Goal: Task Accomplishment & Management: Manage account settings

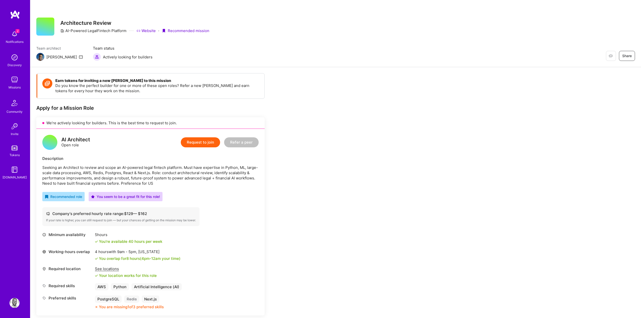
scroll to position [72, 0]
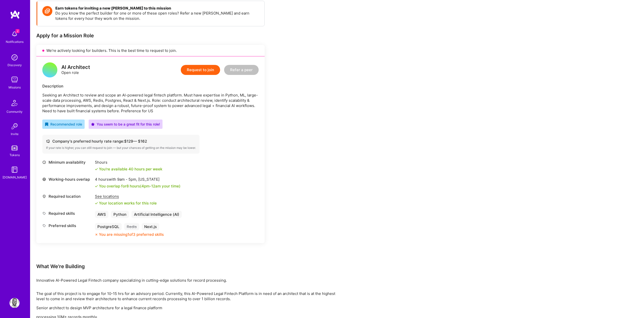
click at [418, 87] on div "Earn tokens for inviting a new [PERSON_NAME] to this mission Do you know the pe…" at bounding box center [335, 246] width 611 height 503
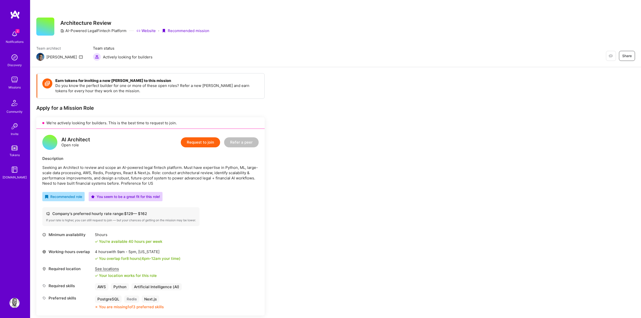
click at [228, 57] on div "Team architect [PERSON_NAME] Team status Actively looking for builders Restore …" at bounding box center [335, 53] width 599 height 15
click at [179, 22] on h3 "Architecture Review" at bounding box center [134, 23] width 149 height 6
click at [163, 31] on icon at bounding box center [164, 31] width 4 height 4
click at [181, 64] on div "Restore Not Interested Share Architecture Review AI-Powered LegalFintech Platfo…" at bounding box center [335, 33] width 611 height 67
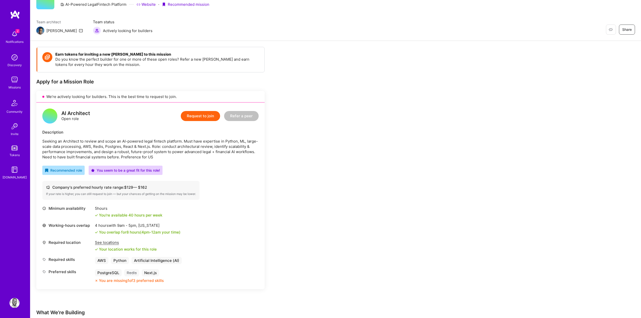
scroll to position [31, 0]
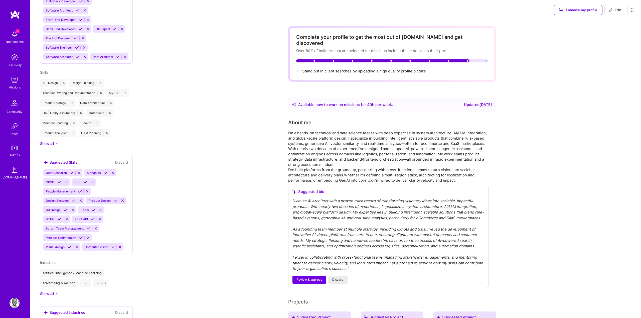
scroll to position [364, 0]
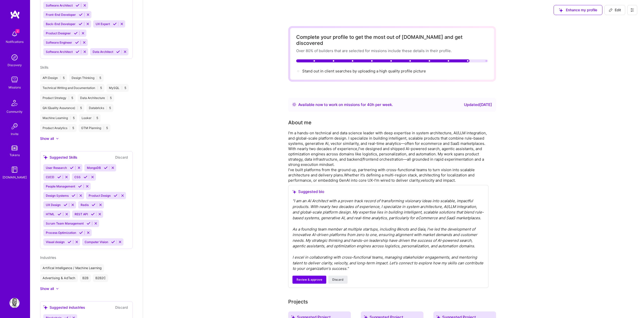
click at [102, 156] on div "Suggested Skills Discard" at bounding box center [86, 157] width 86 height 6
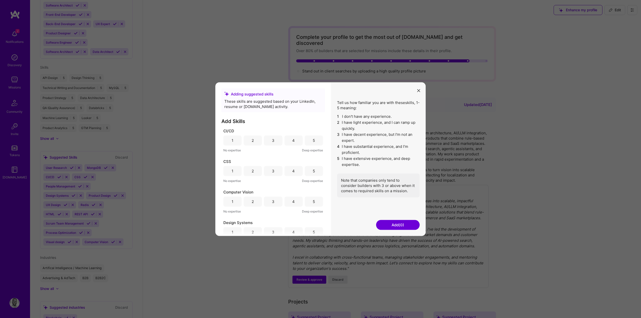
click at [419, 88] on button "modal" at bounding box center [419, 90] width 6 height 8
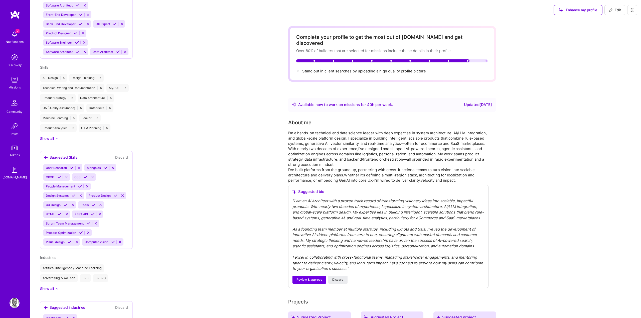
click at [611, 11] on icon at bounding box center [610, 10] width 3 height 3
select select "US"
select select "Right Now"
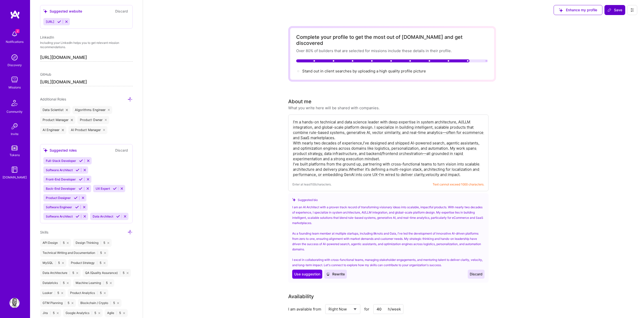
scroll to position [296, 0]
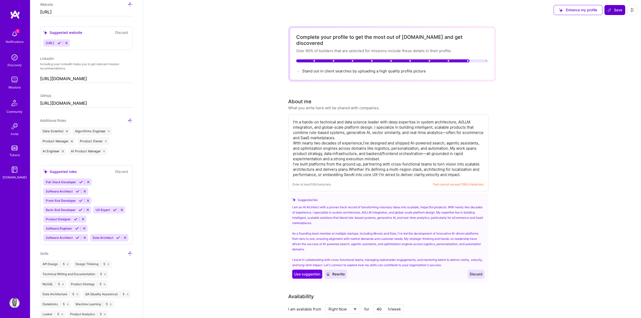
click at [109, 190] on div "Full-Stack Developer Software Architect Front-End Developer Back-End Developer …" at bounding box center [86, 209] width 86 height 63
click at [132, 255] on icon at bounding box center [129, 253] width 5 height 5
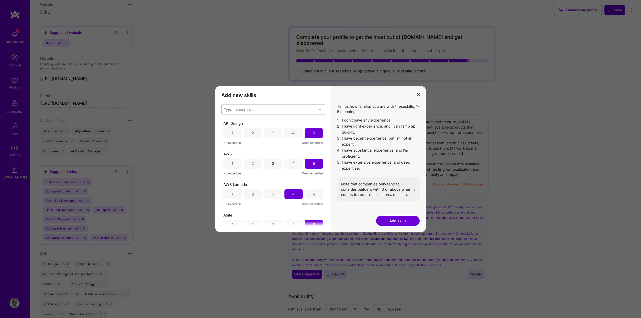
click at [230, 111] on div "Type to search..." at bounding box center [238, 109] width 29 height 5
type input "redis"
click at [231, 124] on div "Redis" at bounding box center [273, 122] width 98 height 5
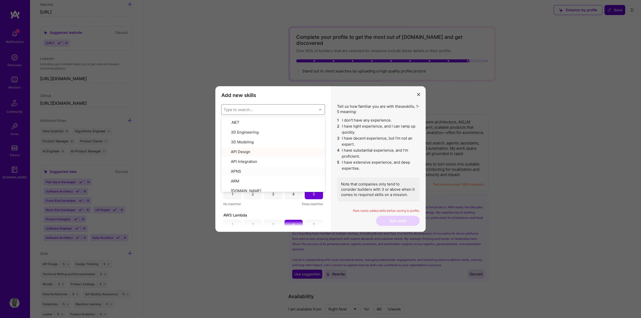
click at [357, 172] on div "Tell us how familiar you are with these skills , 1-5 meaning: 1 I don't have an…" at bounding box center [378, 152] width 83 height 97
click at [294, 131] on div "4" at bounding box center [293, 133] width 18 height 10
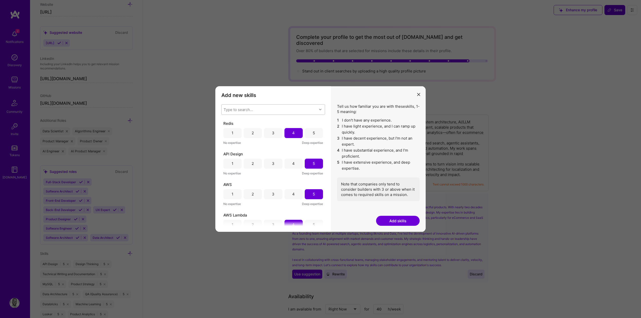
click at [391, 214] on div "Rate newly added skills before saving to profile." at bounding box center [378, 212] width 83 height 7
click at [388, 224] on button "Add skills" at bounding box center [398, 221] width 44 height 10
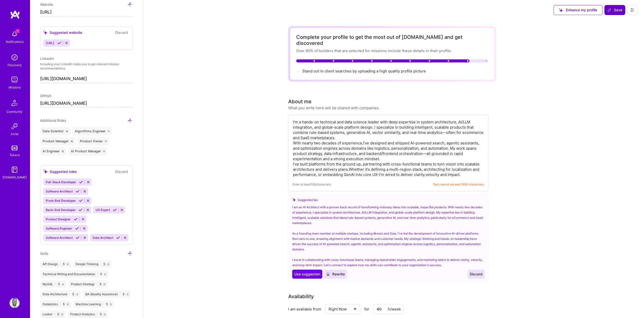
click at [612, 16] on div "Enhance my profile Save" at bounding box center [595, 10] width 91 height 20
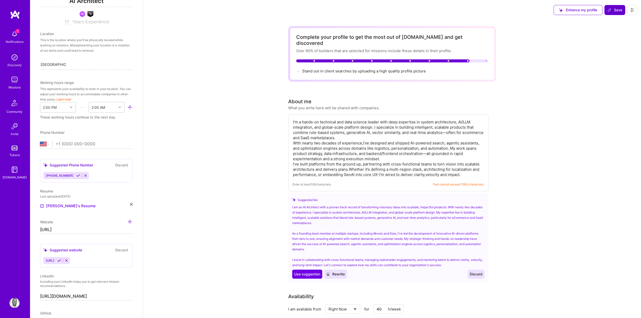
scroll to position [0, 0]
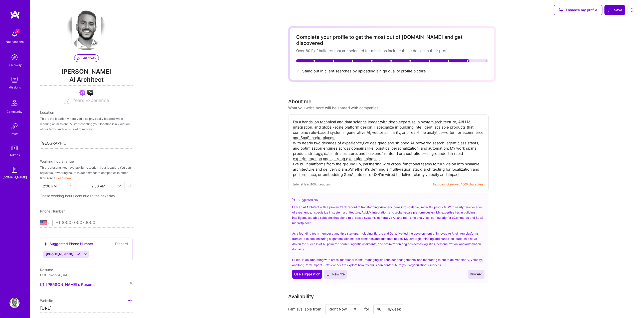
click at [83, 35] on img at bounding box center [86, 30] width 40 height 40
click at [87, 61] on button "Edit photo" at bounding box center [86, 58] width 25 height 8
click at [617, 8] on span "Save" at bounding box center [615, 10] width 15 height 5
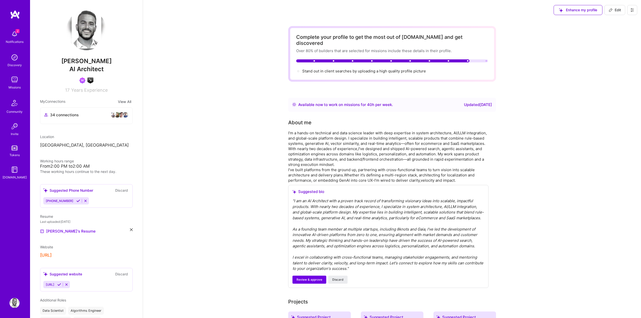
click at [18, 34] on img at bounding box center [15, 34] width 10 height 10
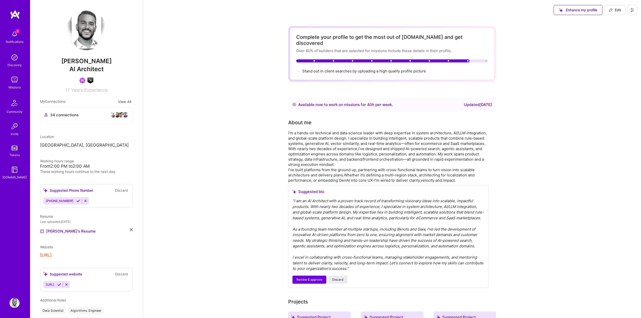
click at [8, 45] on div "2 Notifications" at bounding box center [14, 36] width 31 height 17
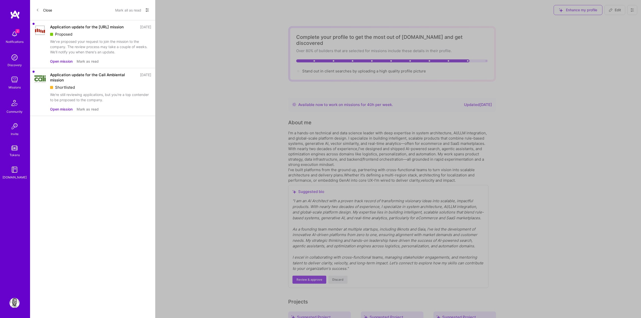
click at [92, 64] on button "Mark as read" at bounding box center [88, 61] width 22 height 5
click at [90, 62] on button "Mark as read" at bounding box center [88, 61] width 22 height 5
